Goal: Task Accomplishment & Management: Manage account settings

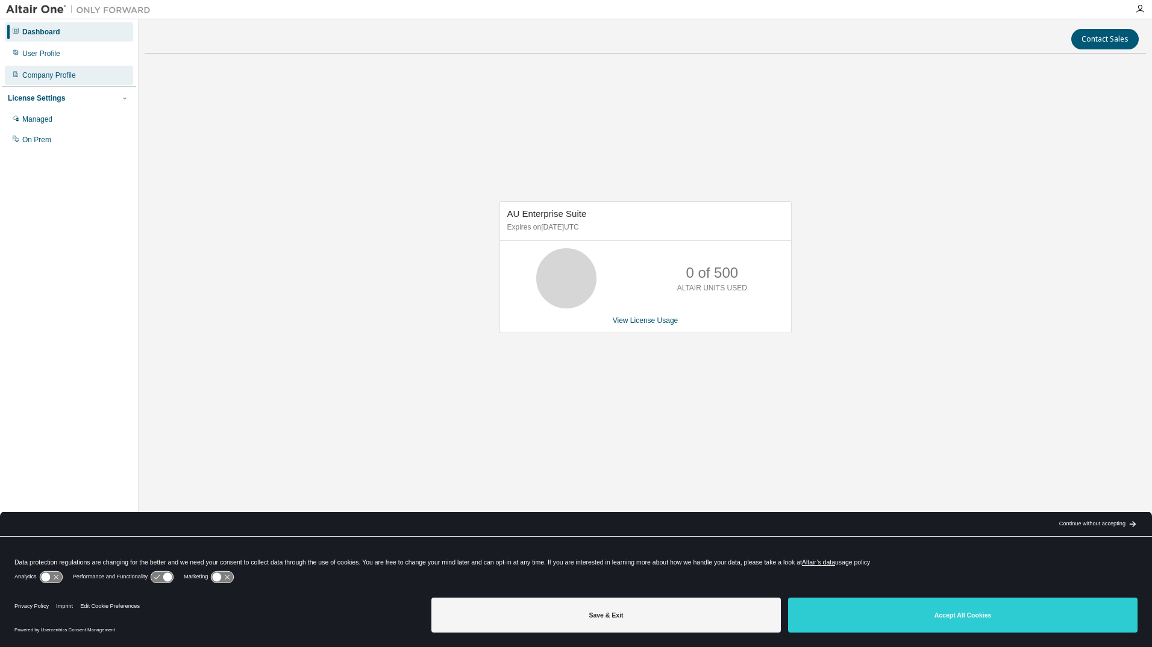
click at [51, 76] on div "Company Profile" at bounding box center [49, 75] width 54 height 10
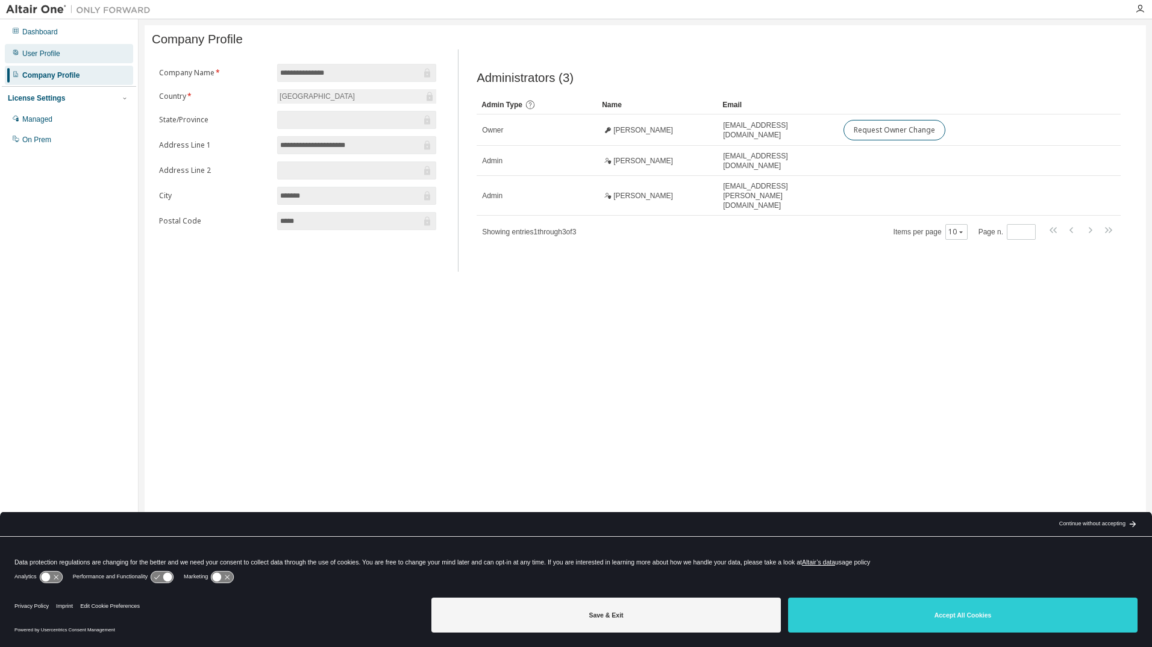
click at [52, 52] on div "User Profile" at bounding box center [41, 54] width 38 height 10
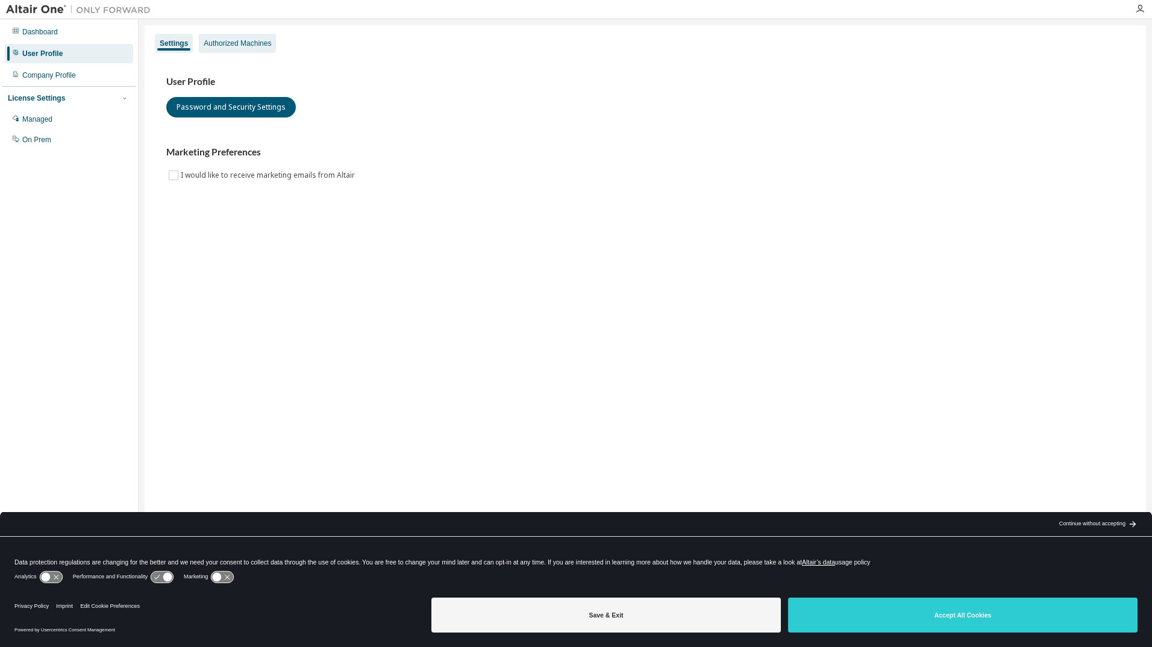
click at [230, 50] on div "Authorized Machines" at bounding box center [237, 43] width 77 height 19
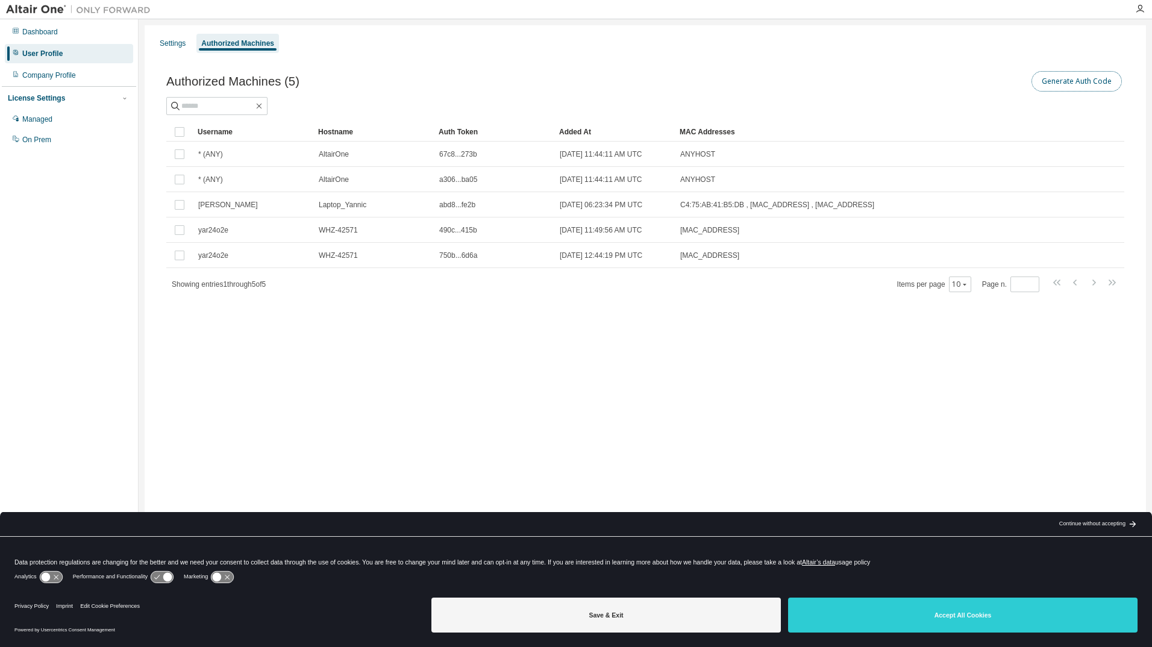
click at [1055, 84] on button "Generate Auth Code" at bounding box center [1076, 81] width 90 height 20
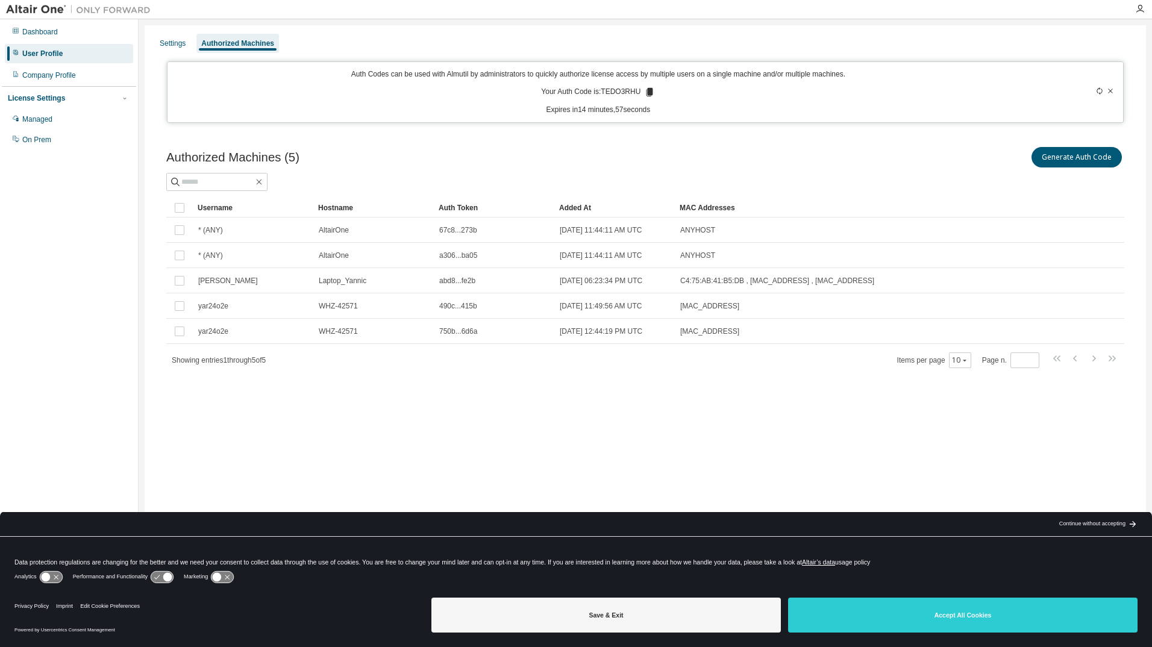
click at [645, 87] on icon at bounding box center [649, 92] width 11 height 11
